Goal: Information Seeking & Learning: Learn about a topic

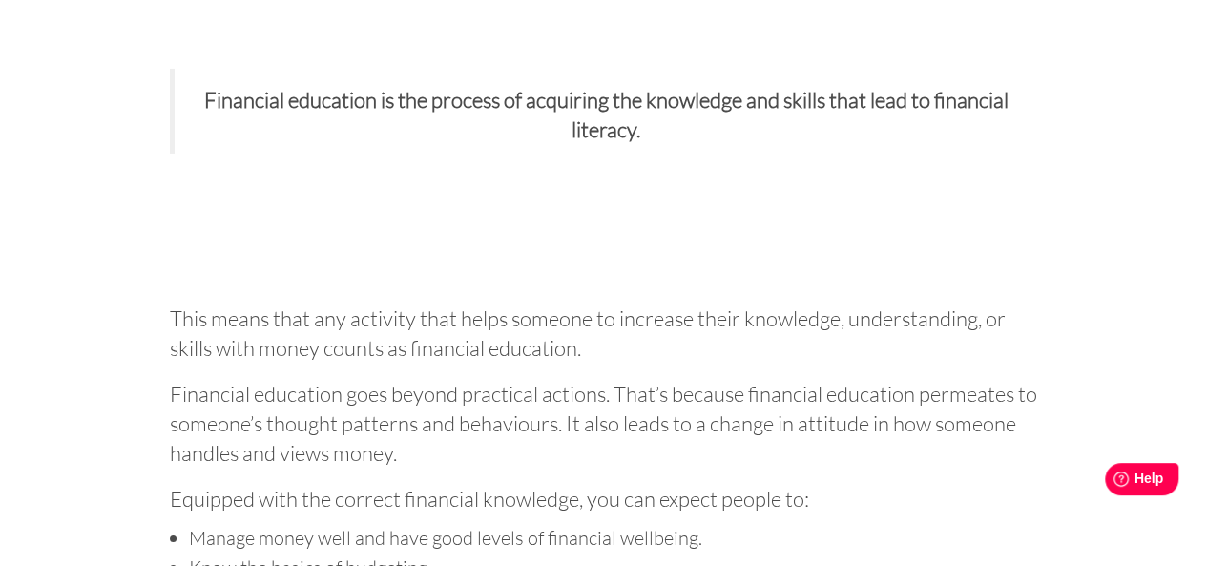
scroll to position [3342, 0]
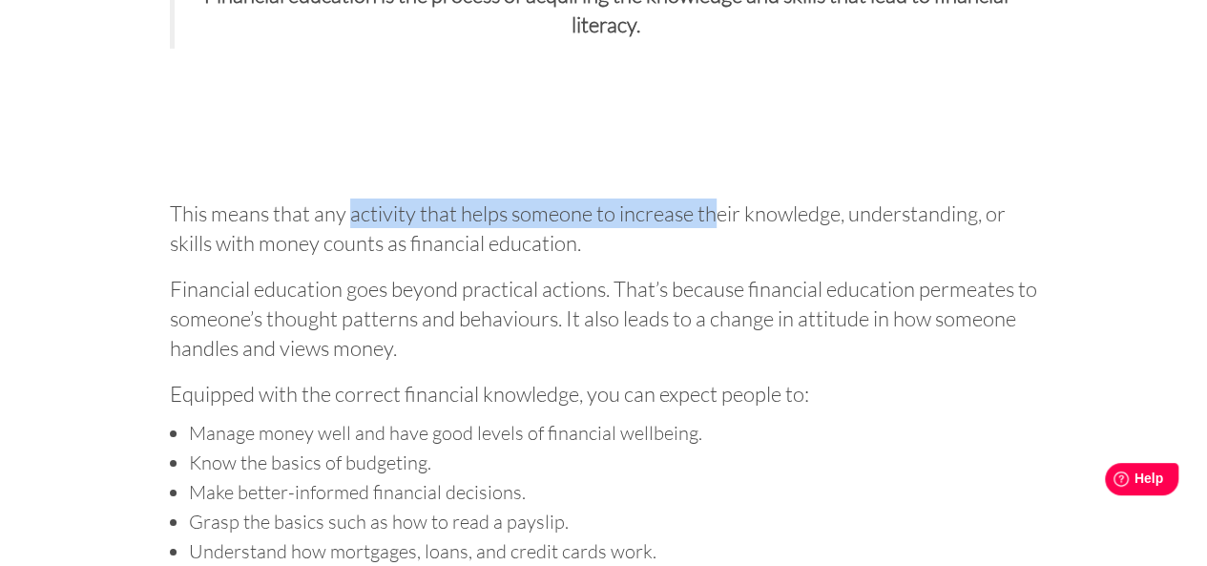
drag, startPoint x: 351, startPoint y: 241, endPoint x: 711, endPoint y: 247, distance: 359.8
click at [711, 247] on p "This means that any activity that helps someone to increase their knowledge, un…" at bounding box center [604, 225] width 868 height 66
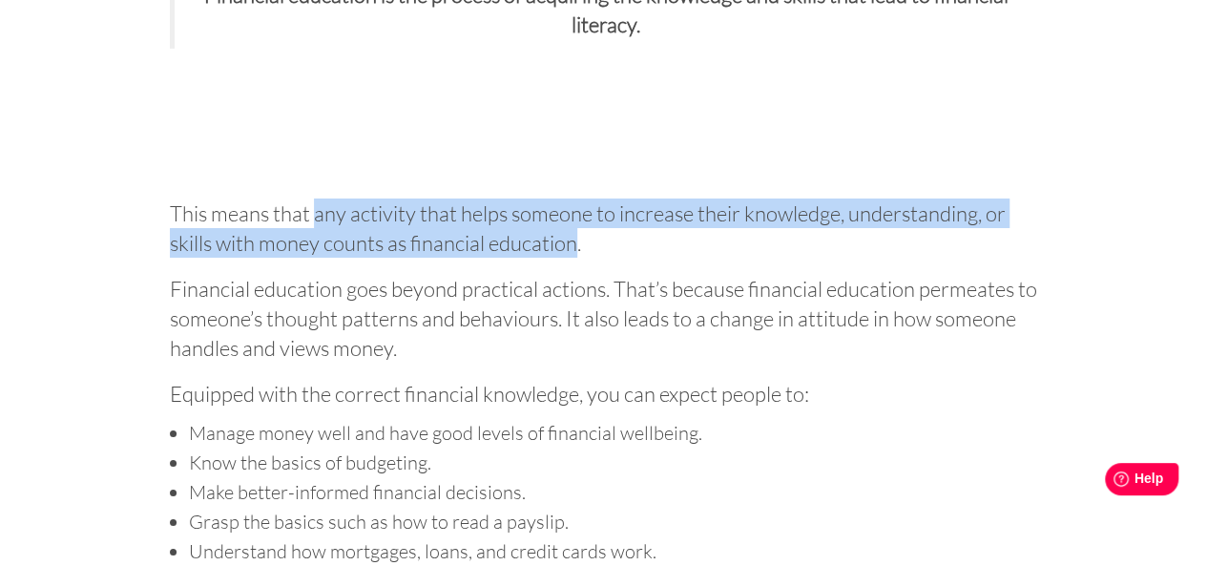
drag, startPoint x: 318, startPoint y: 239, endPoint x: 576, endPoint y: 261, distance: 259.5
click at [576, 258] on p "This means that any activity that helps someone to increase their knowledge, un…" at bounding box center [604, 225] width 868 height 66
copy p "any activity that helps someone to increase their knowledge, understanding, or …"
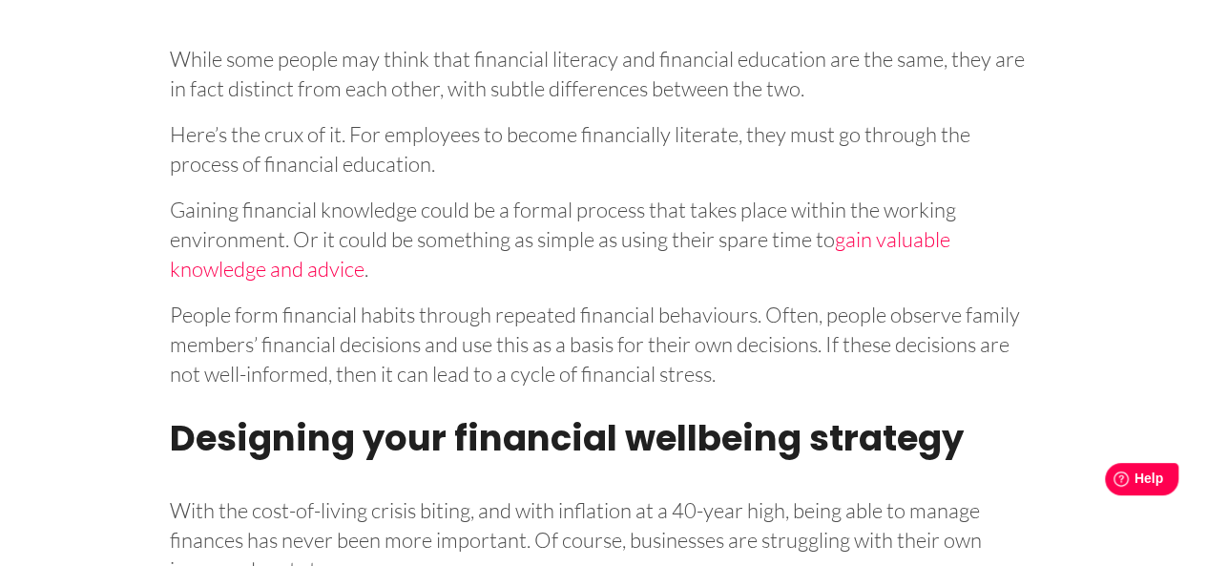
scroll to position [4637, 0]
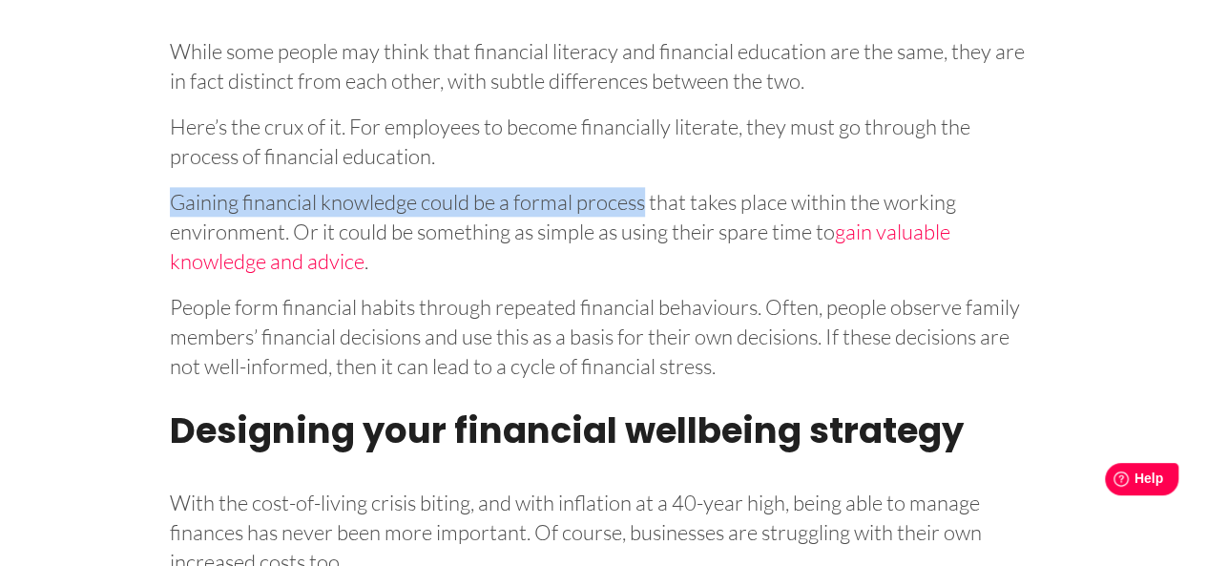
drag, startPoint x: 172, startPoint y: 238, endPoint x: 643, endPoint y: 228, distance: 471.5
click at [643, 228] on p "Gaining financial knowledge could be a formal process that takes place within t…" at bounding box center [604, 227] width 868 height 95
copy p "Gaining financial knowledge could be a formal process"
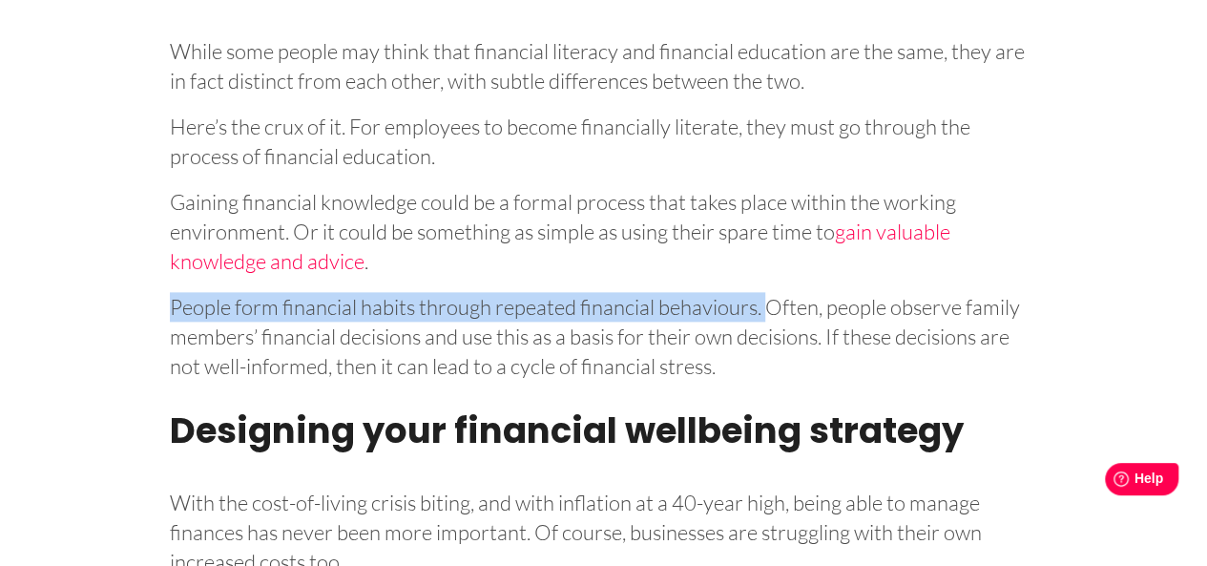
drag, startPoint x: 172, startPoint y: 337, endPoint x: 765, endPoint y: 334, distance: 593.5
click at [765, 334] on p "People form financial habits through repeated financial behaviours. Often, peop…" at bounding box center [604, 332] width 868 height 95
copy p "People form financial habits through repeated financial behaviours."
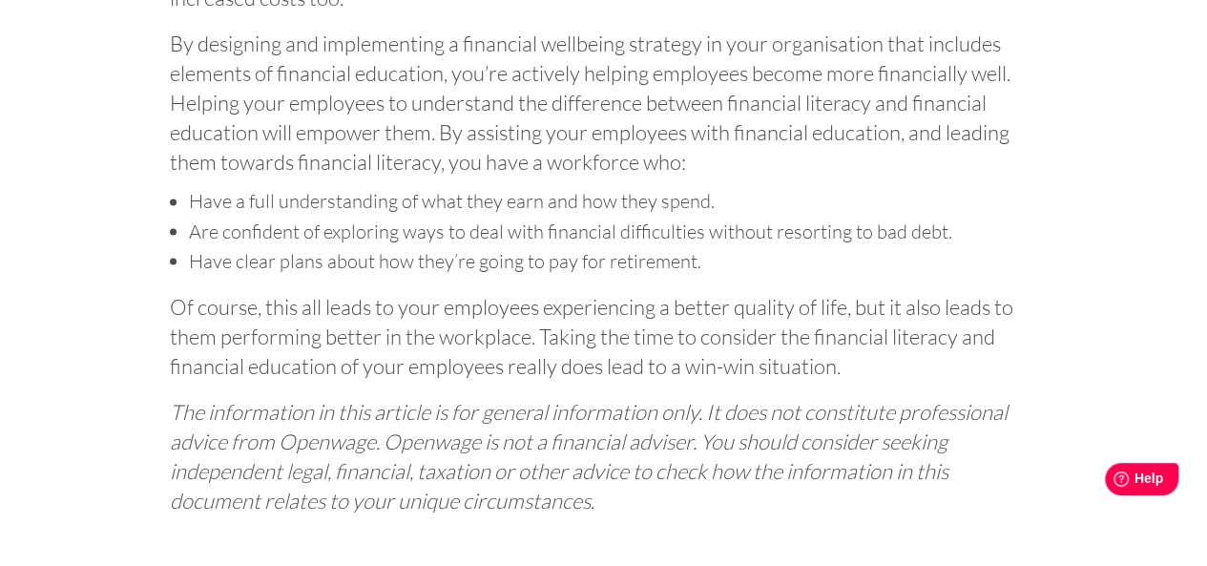
scroll to position [5277, 0]
